Goal: Contribute content: Contribute content

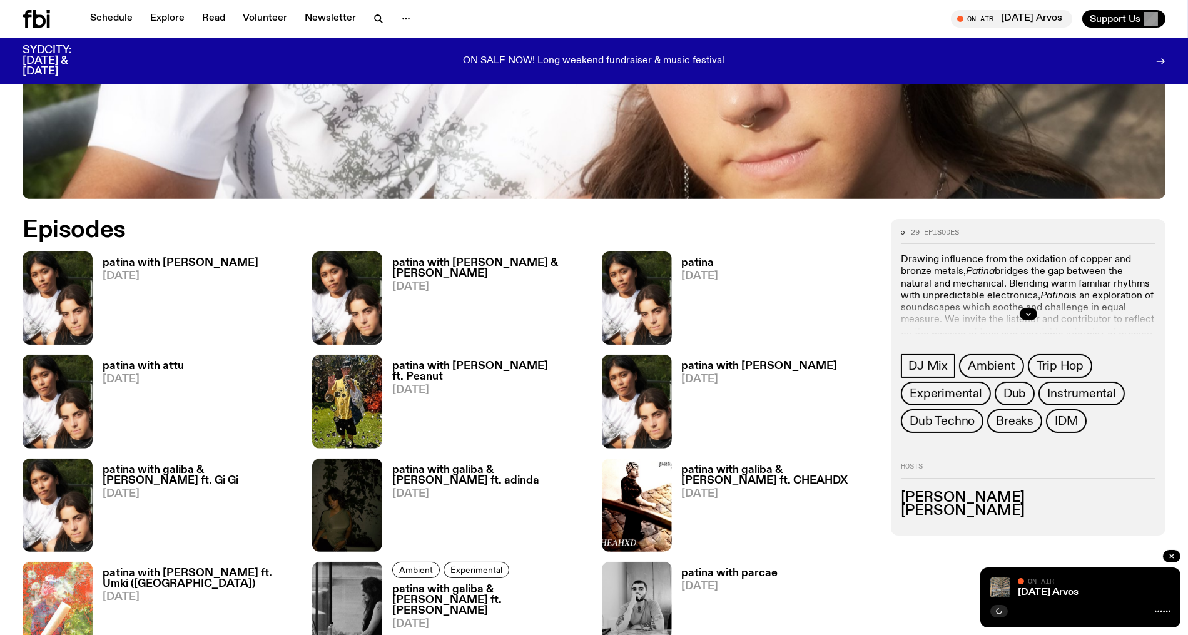
scroll to position [722, 0]
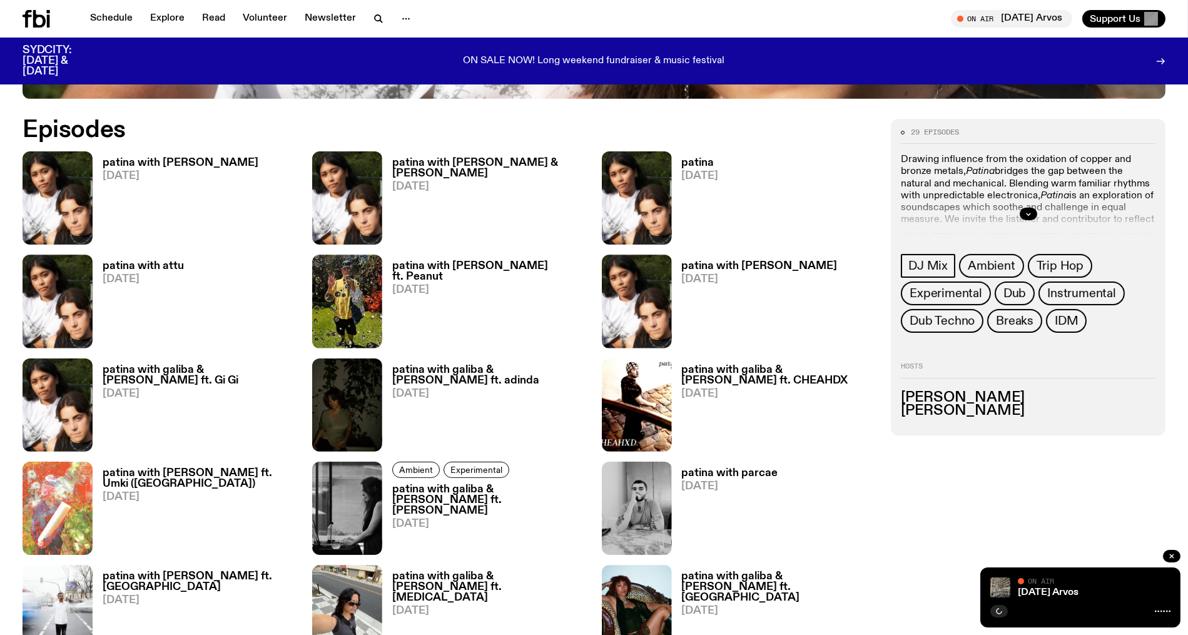
click at [459, 167] on h3 "patina with [PERSON_NAME] & [PERSON_NAME]" at bounding box center [489, 168] width 195 height 21
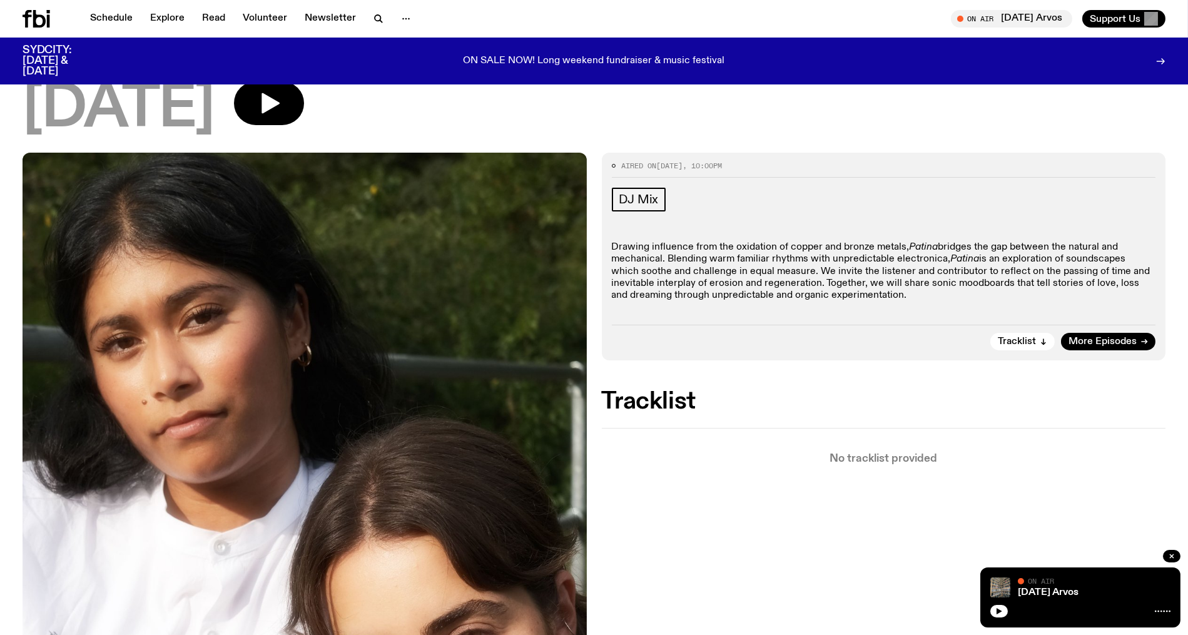
scroll to position [379, 0]
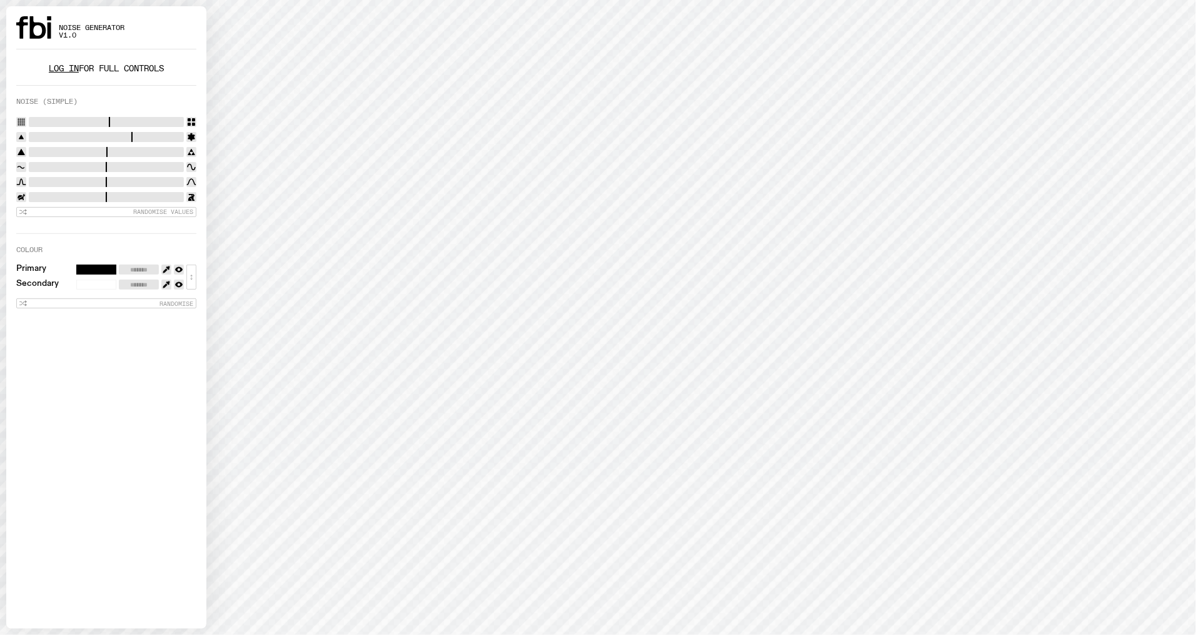
click at [59, 64] on link "Log in" at bounding box center [64, 69] width 30 height 12
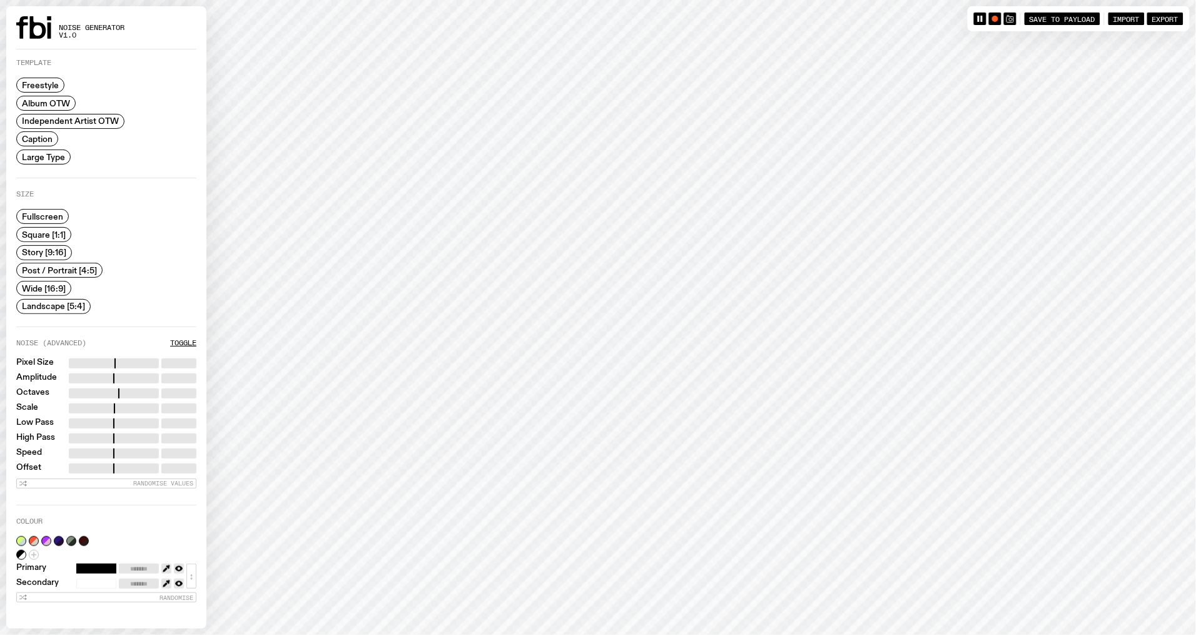
click at [66, 118] on span "Independent Artist OTW" at bounding box center [70, 120] width 97 height 9
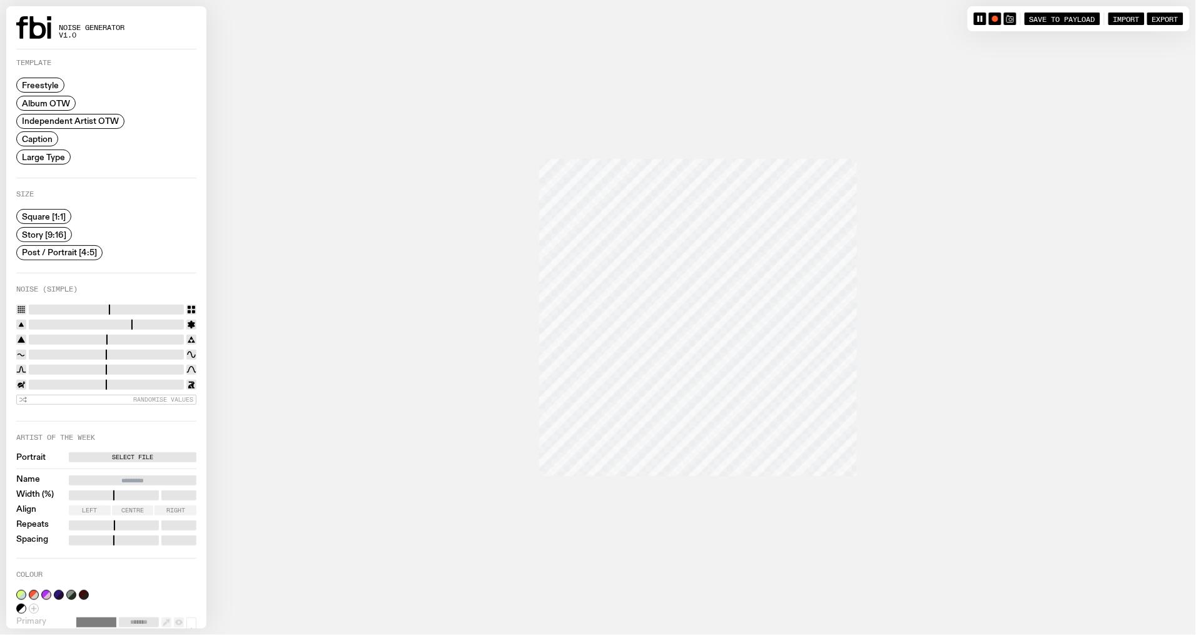
click at [59, 248] on span "Post / Portrait [4:5]" at bounding box center [59, 252] width 75 height 9
click at [96, 457] on label "Select File" at bounding box center [132, 457] width 123 height 10
click at [0, 0] on input "Select File" at bounding box center [0, 0] width 0 height 0
click at [141, 476] on input "Name" at bounding box center [133, 481] width 128 height 10
type input "**********"
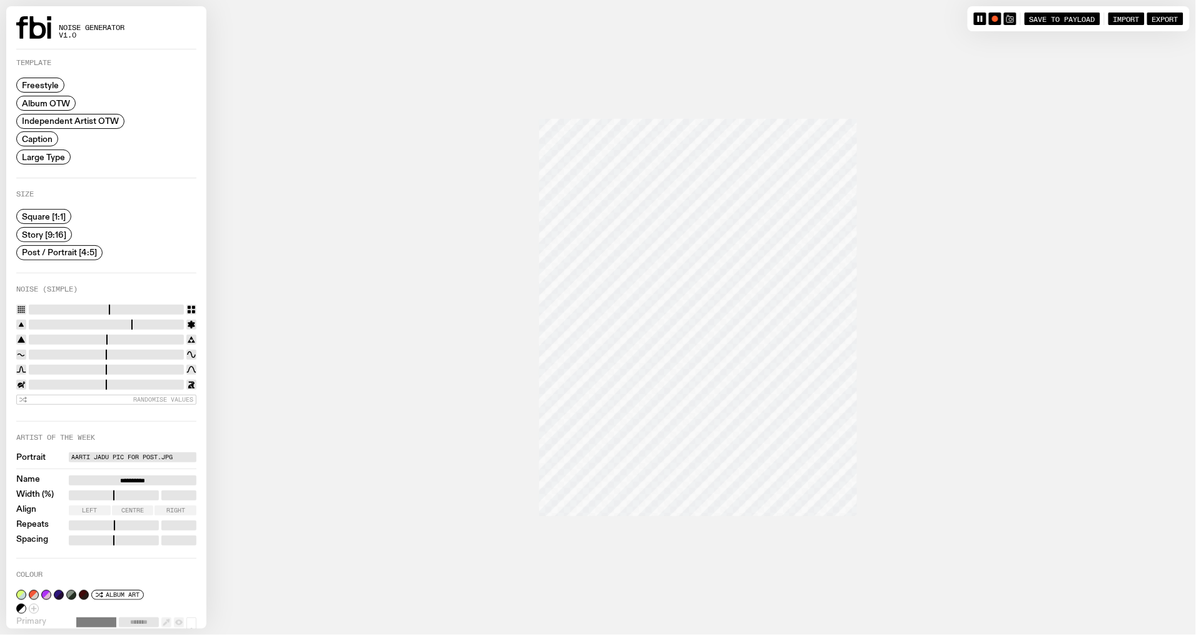
click at [138, 508] on span "Centre" at bounding box center [132, 510] width 23 height 6
type input "**"
click at [117, 521] on input "range" at bounding box center [114, 526] width 90 height 10
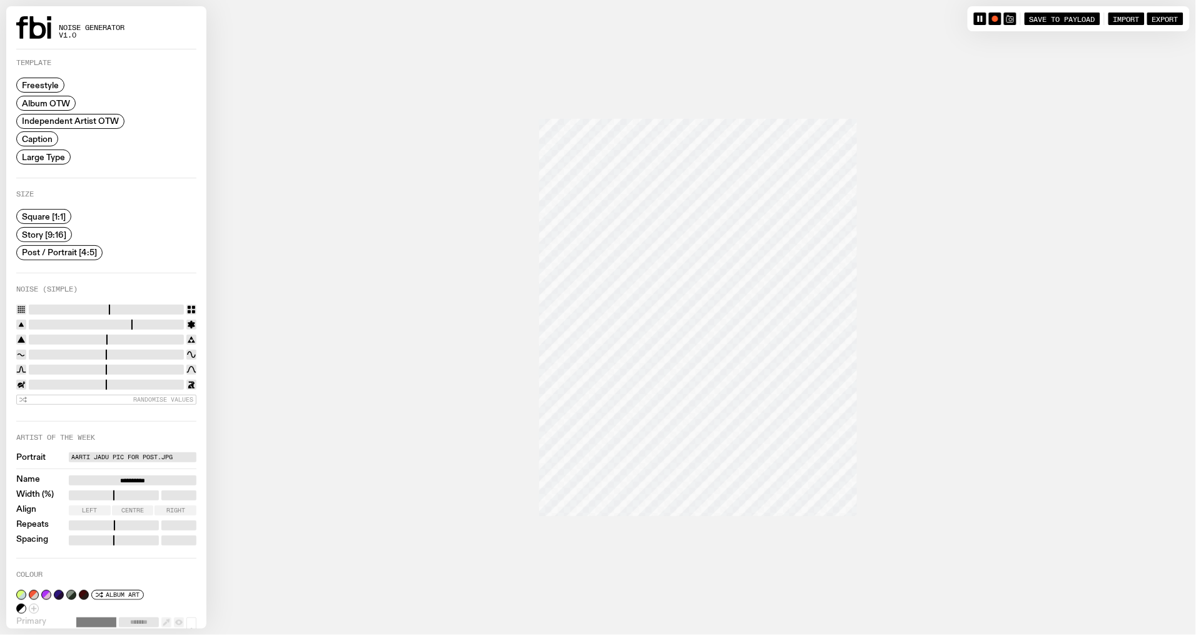
click at [46, 308] on input "range" at bounding box center [106, 310] width 155 height 10
click at [106, 306] on input "range" at bounding box center [106, 310] width 155 height 10
click at [149, 307] on input "range" at bounding box center [106, 310] width 155 height 10
type input "*"
click at [42, 307] on input "range" at bounding box center [106, 310] width 155 height 10
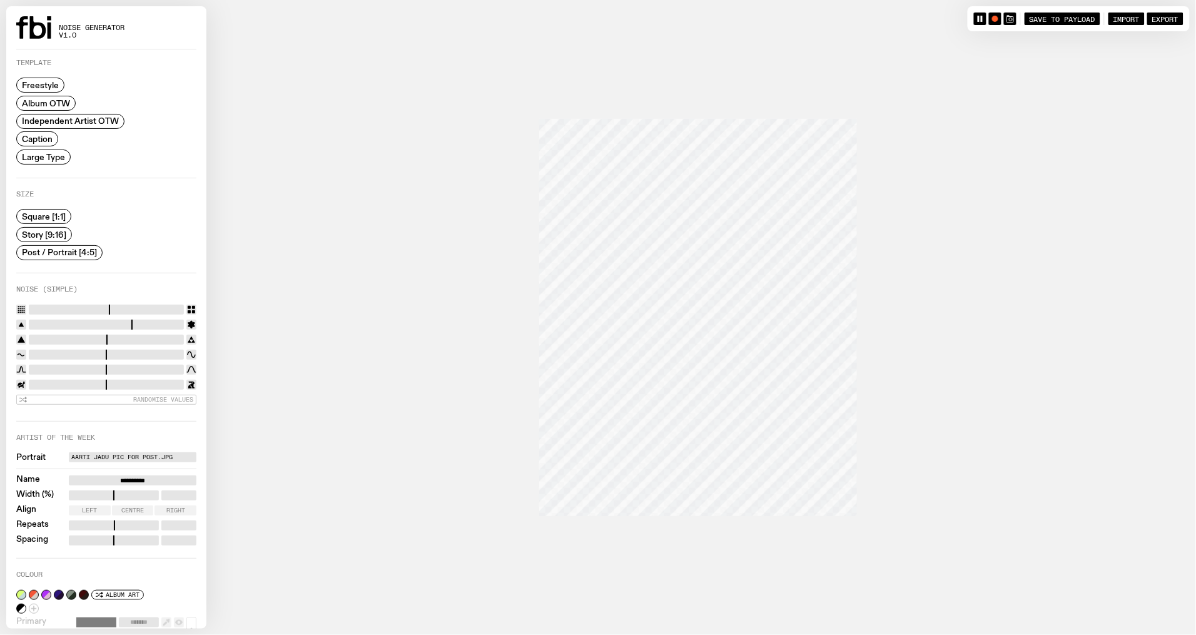
click at [56, 321] on input "range" at bounding box center [106, 325] width 155 height 10
click at [128, 320] on input "range" at bounding box center [106, 325] width 155 height 10
click at [141, 320] on input "range" at bounding box center [106, 325] width 155 height 10
click at [156, 323] on input "range" at bounding box center [106, 325] width 155 height 10
type input "*"
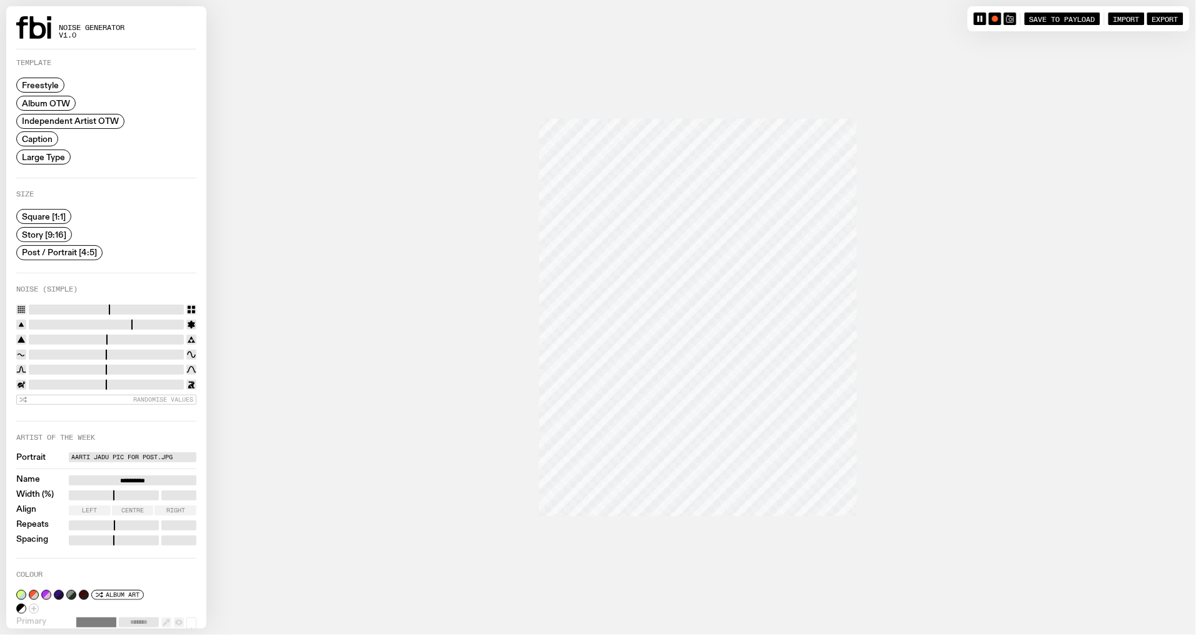
click at [144, 323] on input "range" at bounding box center [106, 325] width 155 height 10
click at [127, 339] on input "range" at bounding box center [106, 340] width 155 height 10
click at [147, 339] on input "range" at bounding box center [106, 340] width 155 height 10
type input "****"
click at [160, 337] on input "range" at bounding box center [106, 340] width 155 height 10
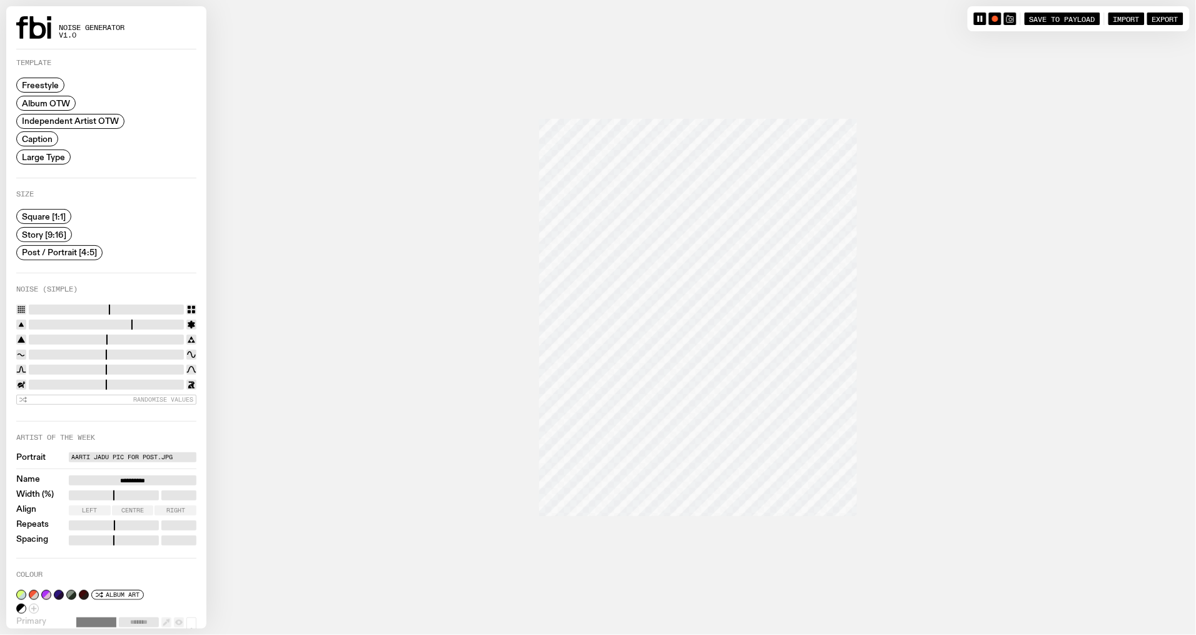
click at [150, 350] on input "range" at bounding box center [106, 355] width 155 height 10
click at [143, 352] on input "range" at bounding box center [106, 355] width 155 height 10
click at [134, 352] on input "range" at bounding box center [106, 355] width 155 height 10
click at [130, 353] on input "range" at bounding box center [106, 355] width 155 height 10
click at [123, 354] on input "range" at bounding box center [106, 355] width 155 height 10
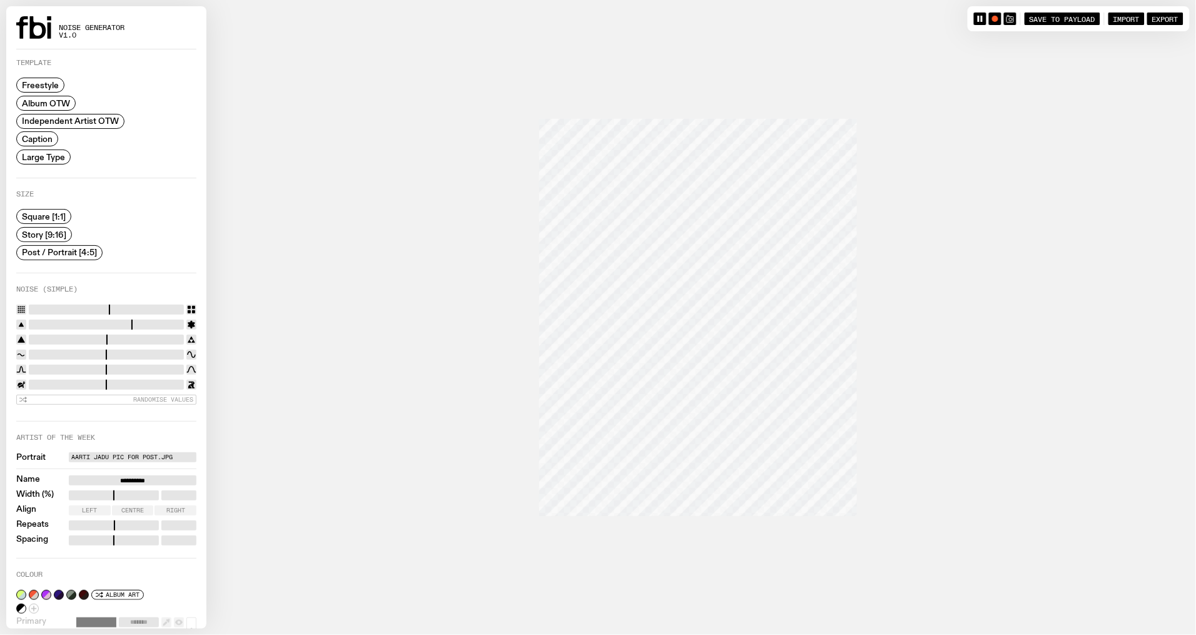
click at [115, 352] on input "range" at bounding box center [106, 355] width 155 height 10
click at [110, 352] on input "range" at bounding box center [106, 355] width 155 height 10
click at [113, 353] on input "range" at bounding box center [106, 355] width 155 height 10
type input "****"
click at [108, 350] on input "range" at bounding box center [106, 355] width 155 height 10
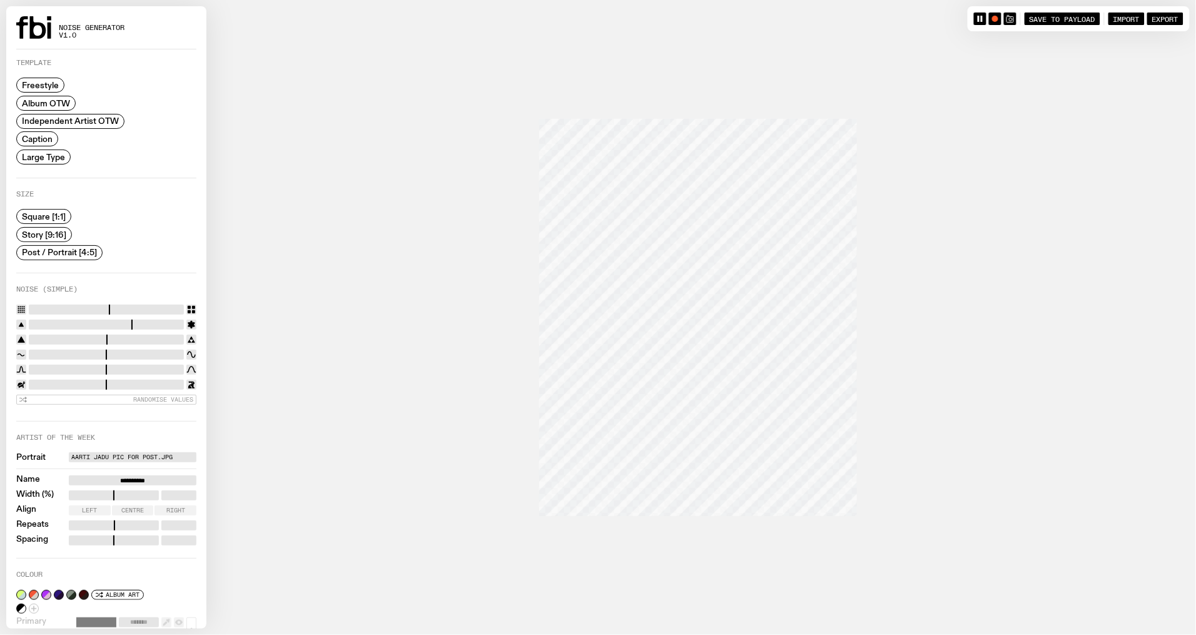
click at [98, 365] on input "range" at bounding box center [106, 370] width 155 height 10
click at [126, 369] on input "range" at bounding box center [106, 370] width 155 height 10
type input "****"
click at [137, 368] on input "range" at bounding box center [106, 370] width 155 height 10
type input "****"
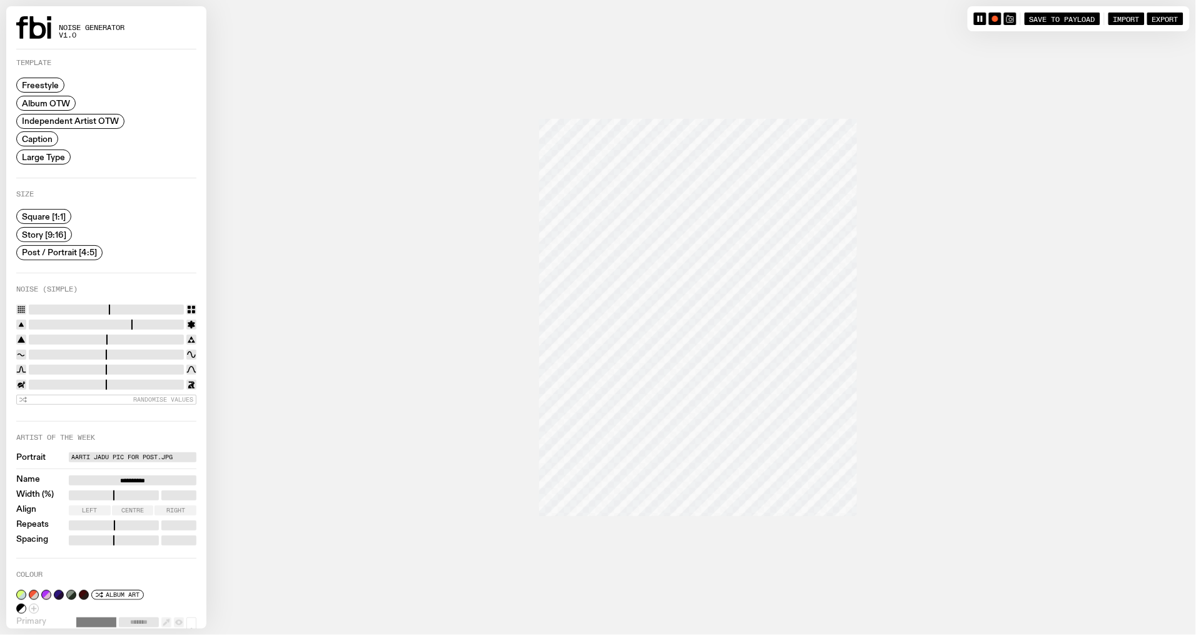
click at [41, 384] on input "range" at bounding box center [106, 385] width 155 height 10
click at [994, 22] on button "button" at bounding box center [995, 19] width 13 height 13
click at [996, 22] on icon "button" at bounding box center [996, 19] width 8 height 8
drag, startPoint x: 1103, startPoint y: 322, endPoint x: 1070, endPoint y: 282, distance: 52.0
click at [1100, 312] on div at bounding box center [598, 317] width 1184 height 635
